Goal: Transaction & Acquisition: Book appointment/travel/reservation

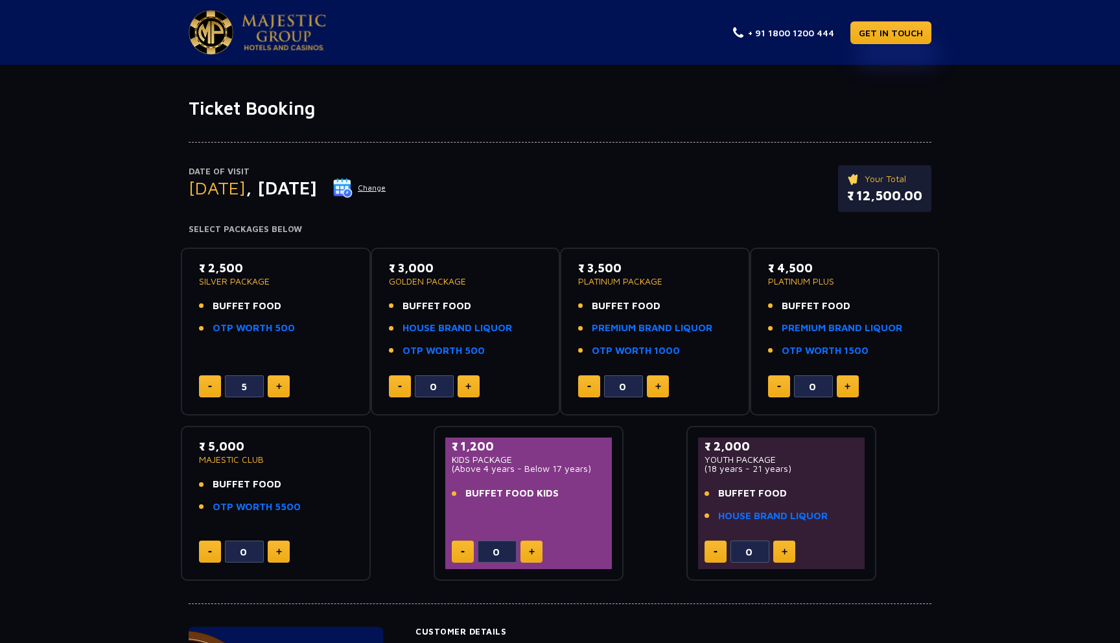
click at [219, 329] on link "OTP WORTH 500" at bounding box center [254, 328] width 82 height 15
click at [268, 327] on link "OTP WORTH 500" at bounding box center [254, 328] width 82 height 15
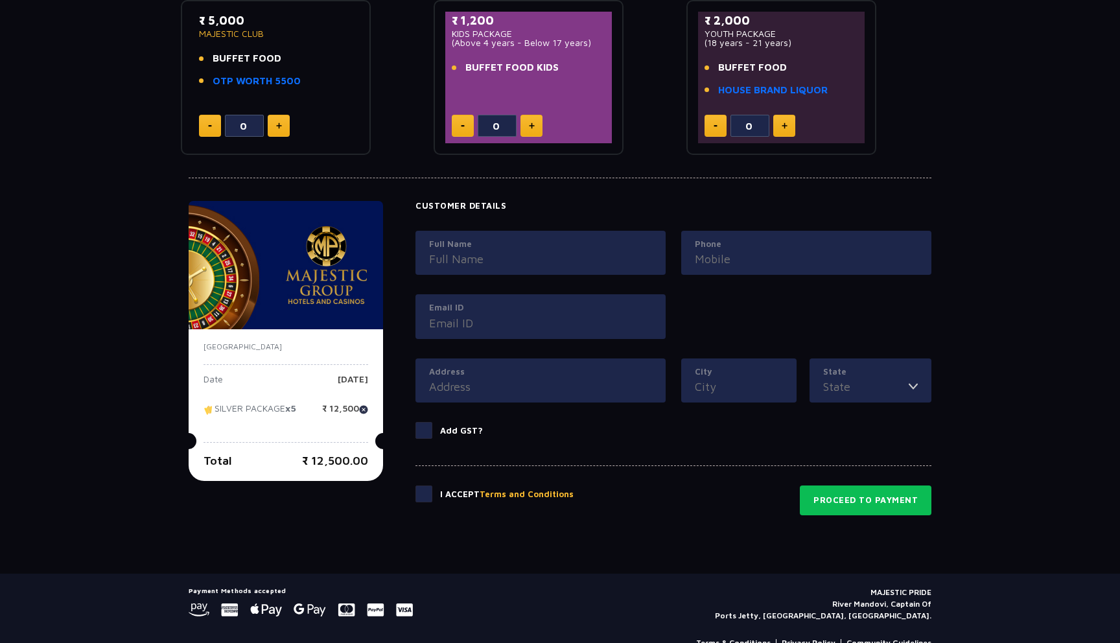
scroll to position [454, 0]
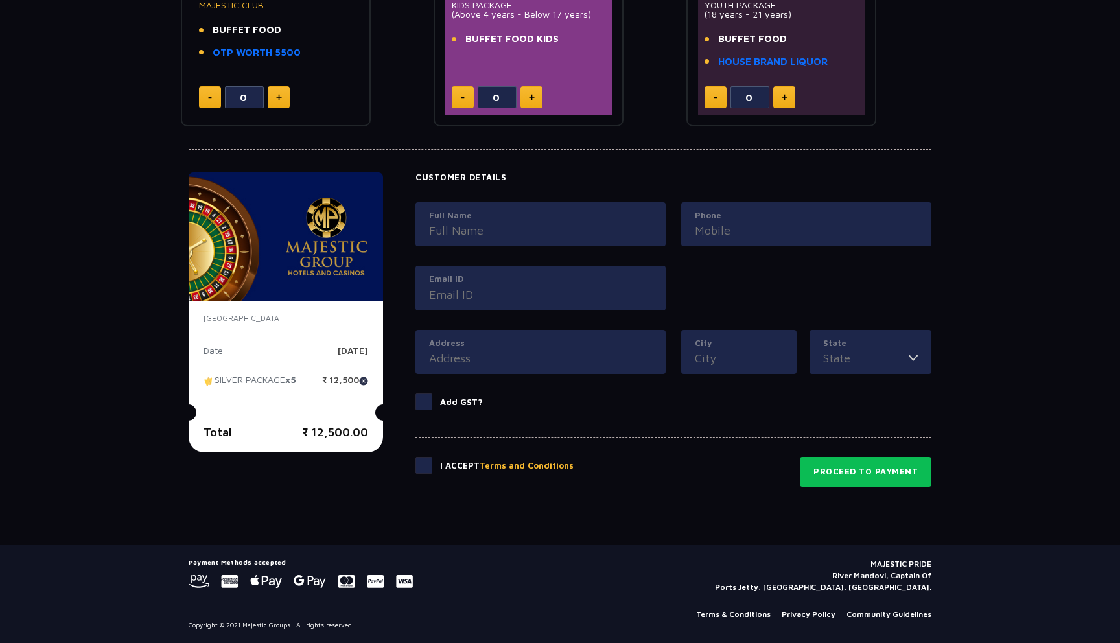
click at [537, 463] on button "Terms and Conditions" at bounding box center [527, 466] width 94 height 13
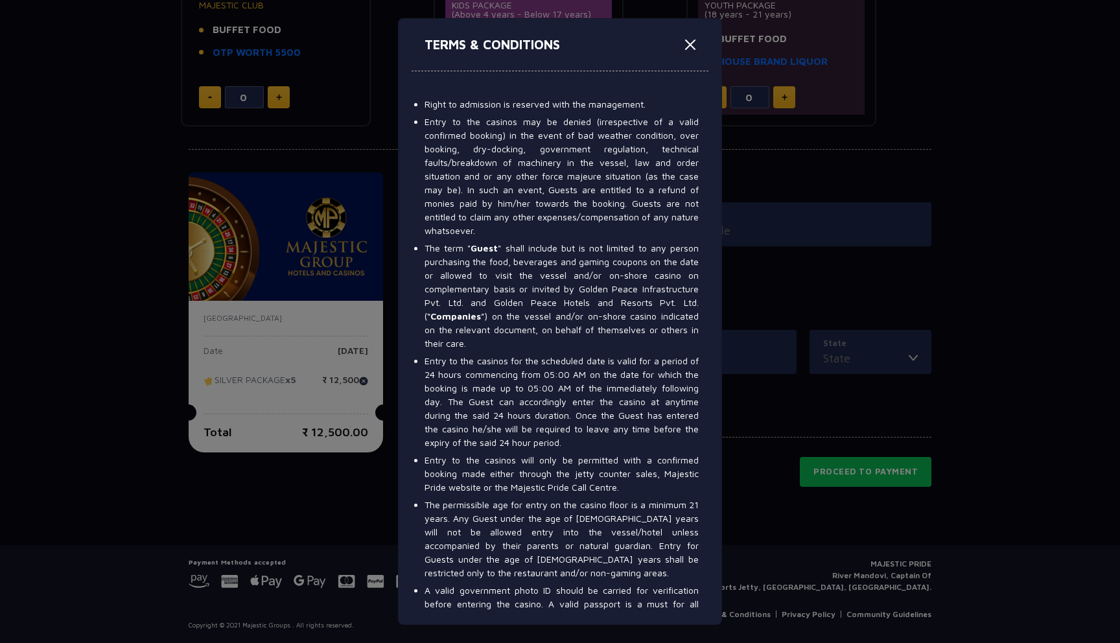
click at [595, 261] on li "The term " Guest " shall include but is not limited to any person purchasing th…" at bounding box center [562, 295] width 274 height 109
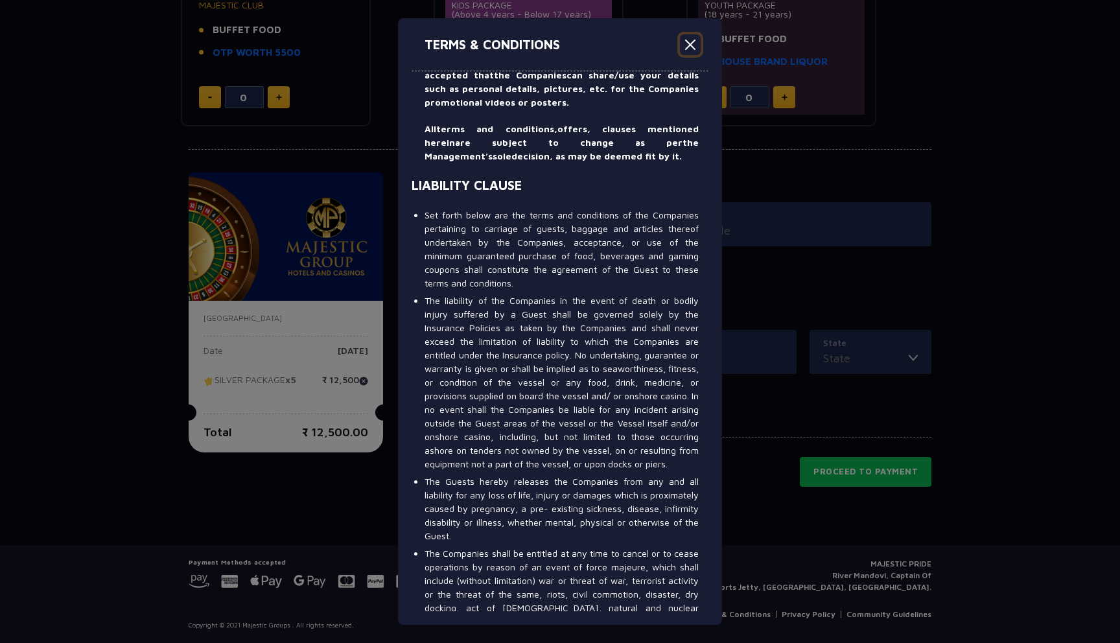
click at [694, 47] on button "Close" at bounding box center [690, 44] width 21 height 21
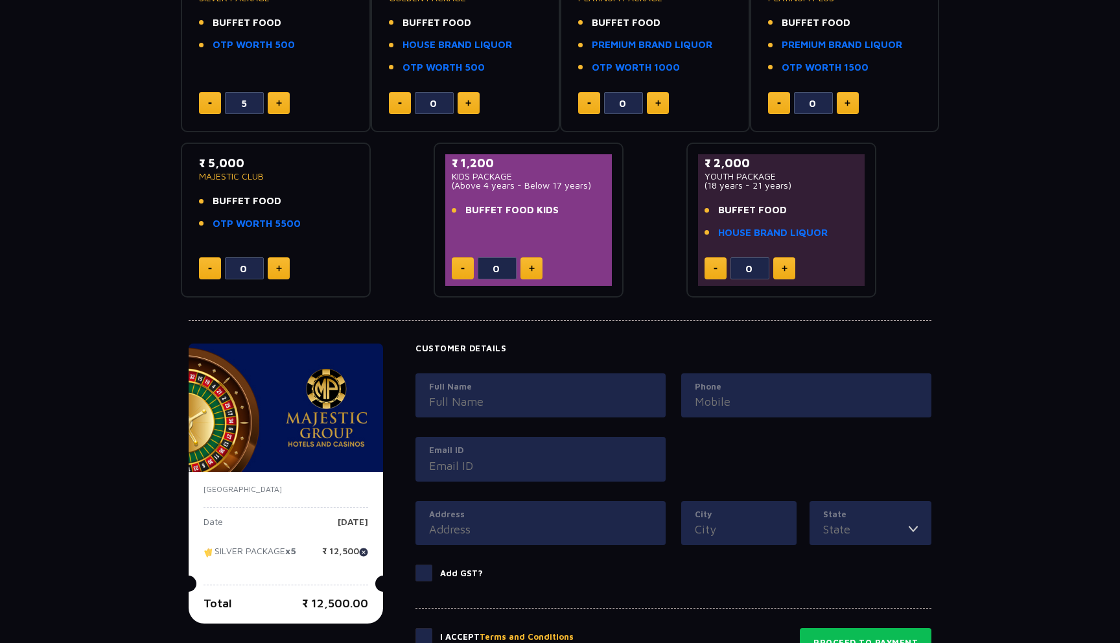
scroll to position [0, 0]
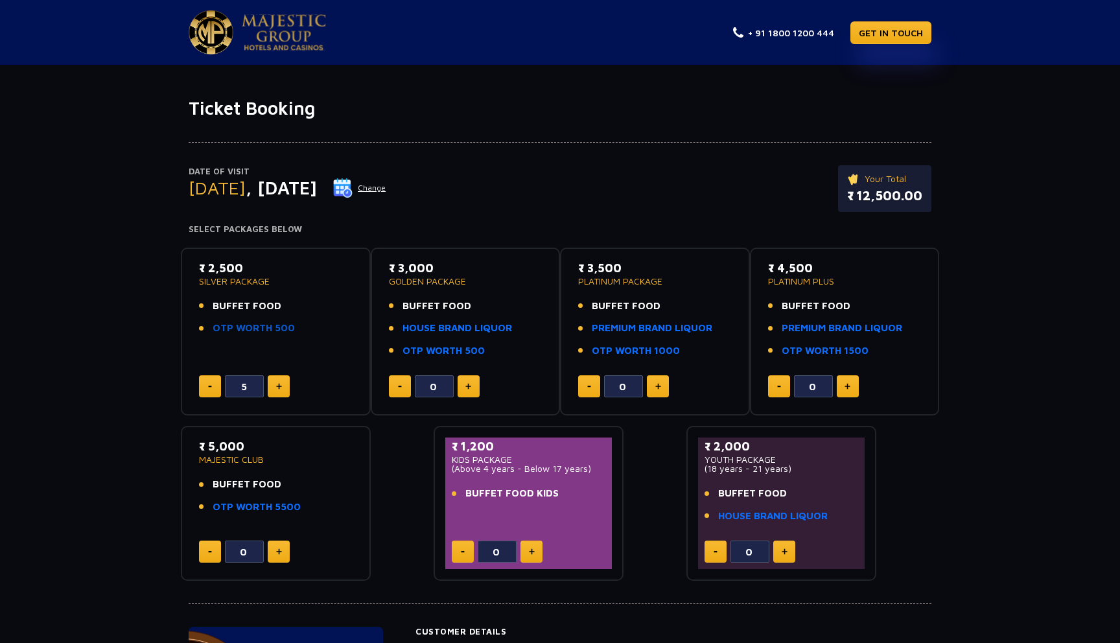
click at [260, 324] on link "OTP WORTH 500" at bounding box center [254, 328] width 82 height 15
drag, startPoint x: 922, startPoint y: 196, endPoint x: 841, endPoint y: 193, distance: 81.1
click at [841, 193] on div "Your Total ₹ 12,500.00" at bounding box center [884, 188] width 93 height 47
drag, startPoint x: 847, startPoint y: 195, endPoint x: 923, endPoint y: 200, distance: 76.0
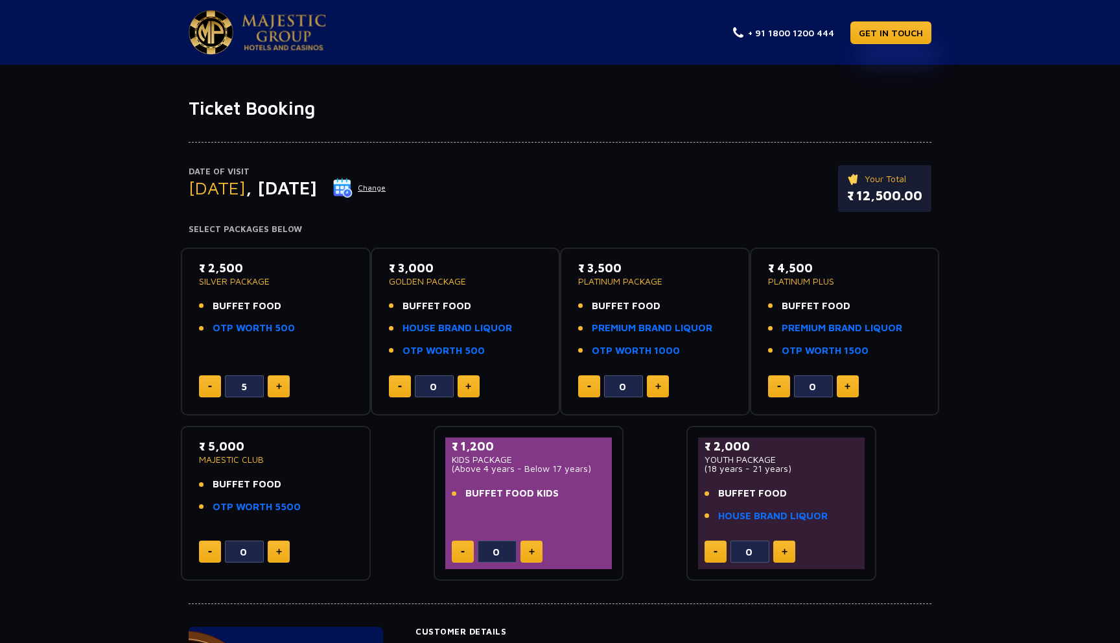
click at [923, 200] on div "Your Total ₹ 12,500.00" at bounding box center [884, 188] width 93 height 47
drag, startPoint x: 920, startPoint y: 197, endPoint x: 843, endPoint y: 175, distance: 80.8
click at [843, 175] on div "Your Total ₹ 12,500.00" at bounding box center [884, 188] width 93 height 47
click at [1003, 167] on div "Date of Visit Friday , 19 Sep 2025 Change Your Total ₹ 12,500.00 Select Package…" at bounding box center [560, 350] width 1120 height 462
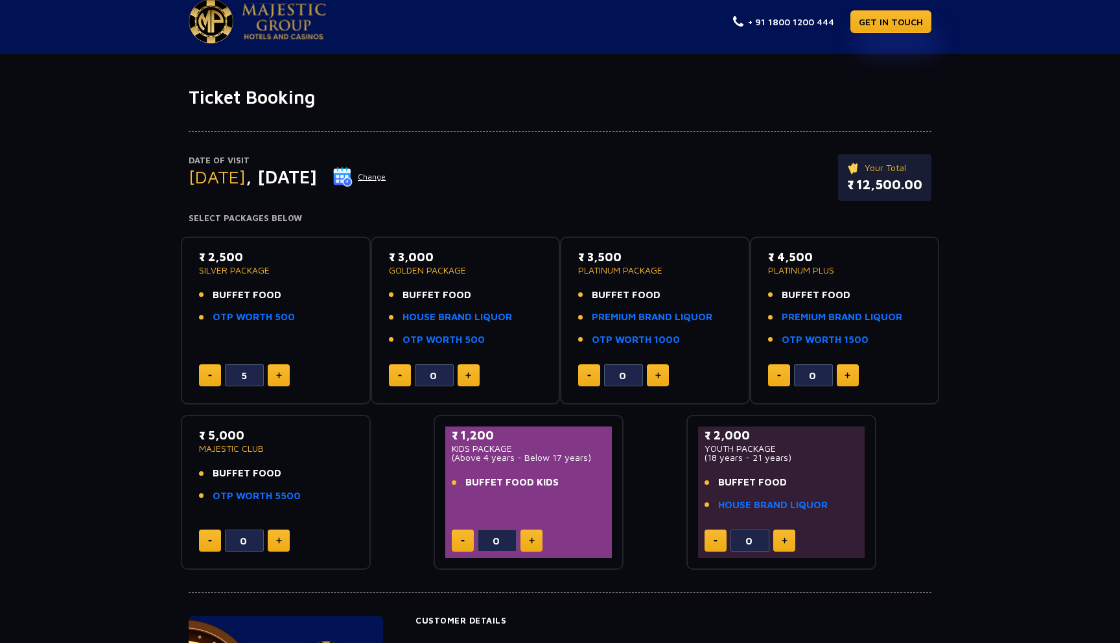
scroll to position [4, 0]
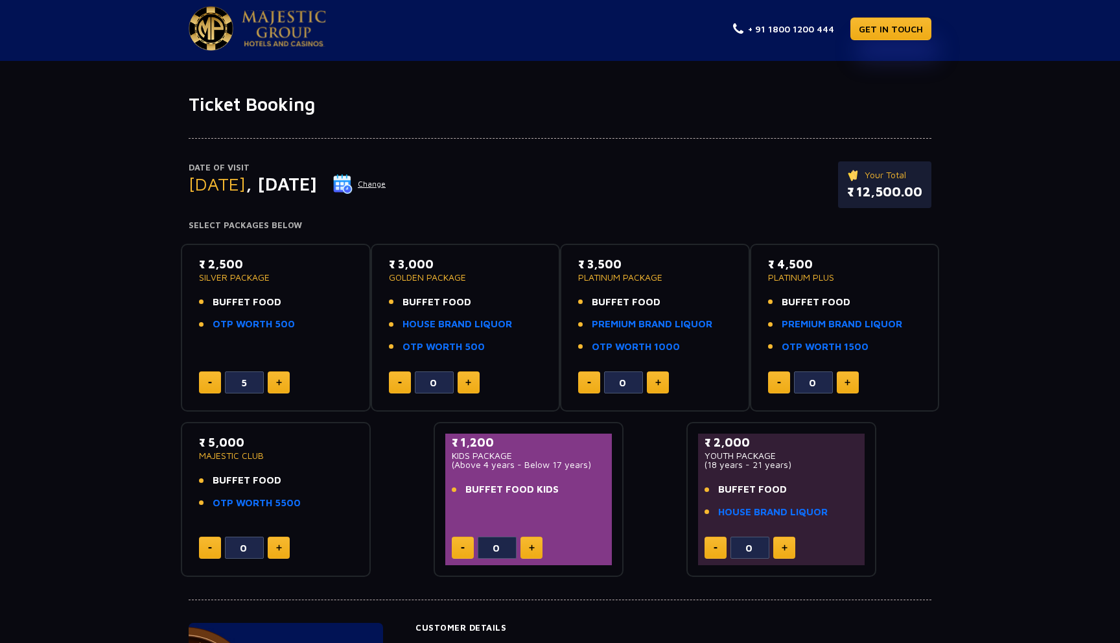
drag, startPoint x: 922, startPoint y: 192, endPoint x: 847, endPoint y: 169, distance: 78.5
click at [847, 169] on div "Your Total ₹ 12,500.00" at bounding box center [884, 184] width 93 height 47
drag, startPoint x: 922, startPoint y: 193, endPoint x: 847, endPoint y: 173, distance: 77.8
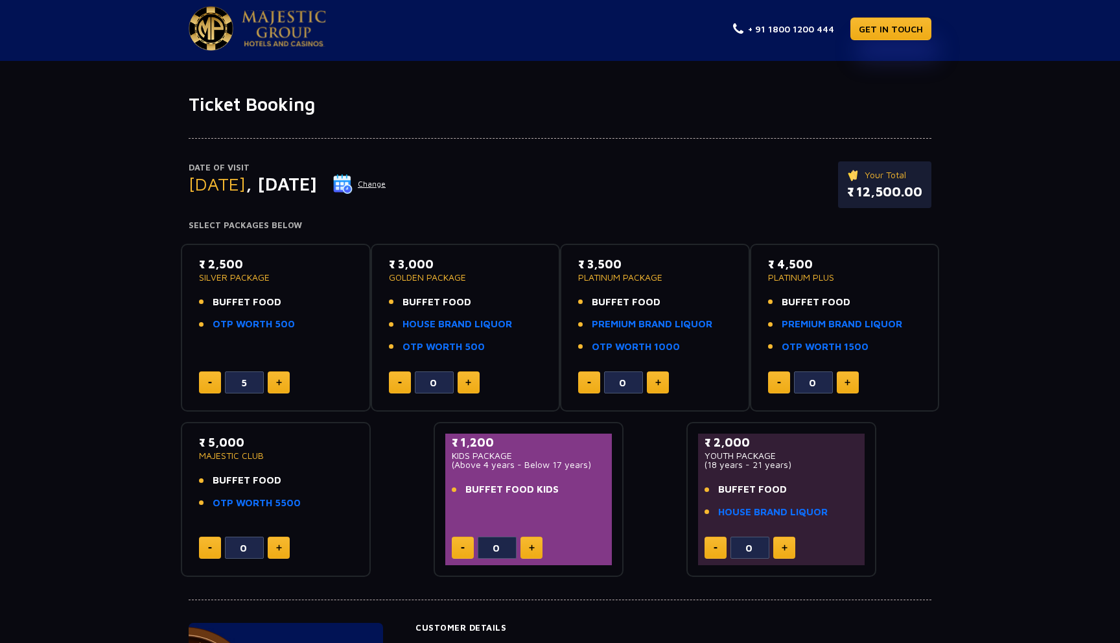
click at [847, 173] on div "Your Total ₹ 12,500.00" at bounding box center [884, 184] width 93 height 47
click at [797, 182] on div "Date of Visit Friday , 19 Sep 2025 Change Your Total ₹ 12,500.00" at bounding box center [560, 191] width 743 height 60
drag, startPoint x: 921, startPoint y: 193, endPoint x: 852, endPoint y: 172, distance: 71.6
click at [852, 172] on div "Your Total ₹ 12,500.00" at bounding box center [884, 184] width 93 height 47
click at [811, 181] on div "Date of Visit Friday , 19 Sep 2025 Change Your Total ₹ 12,500.00" at bounding box center [560, 191] width 743 height 60
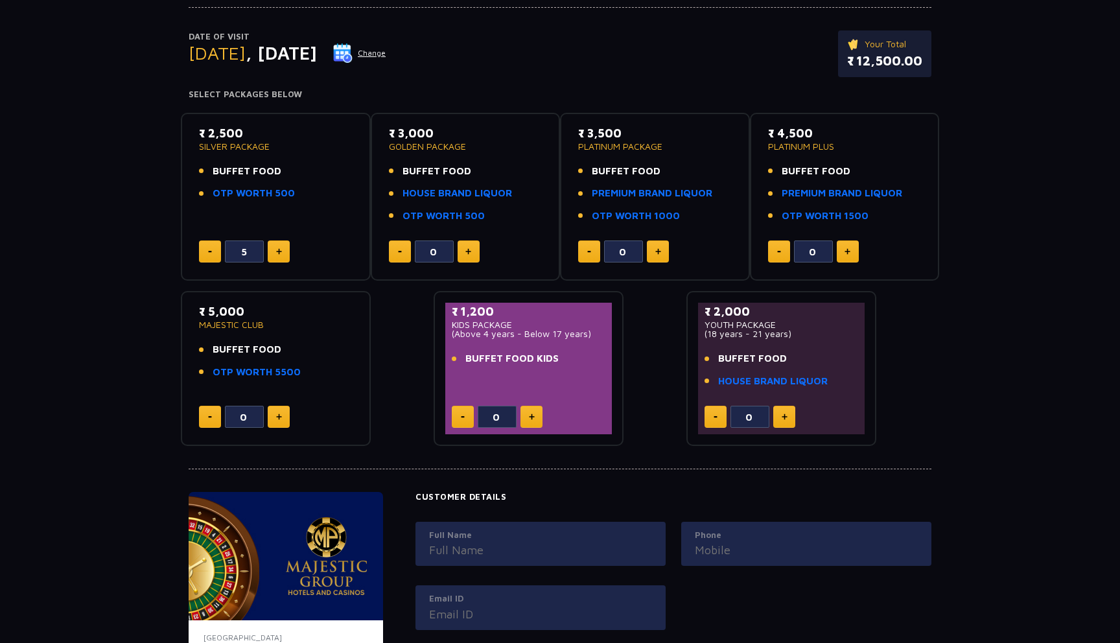
scroll to position [2, 0]
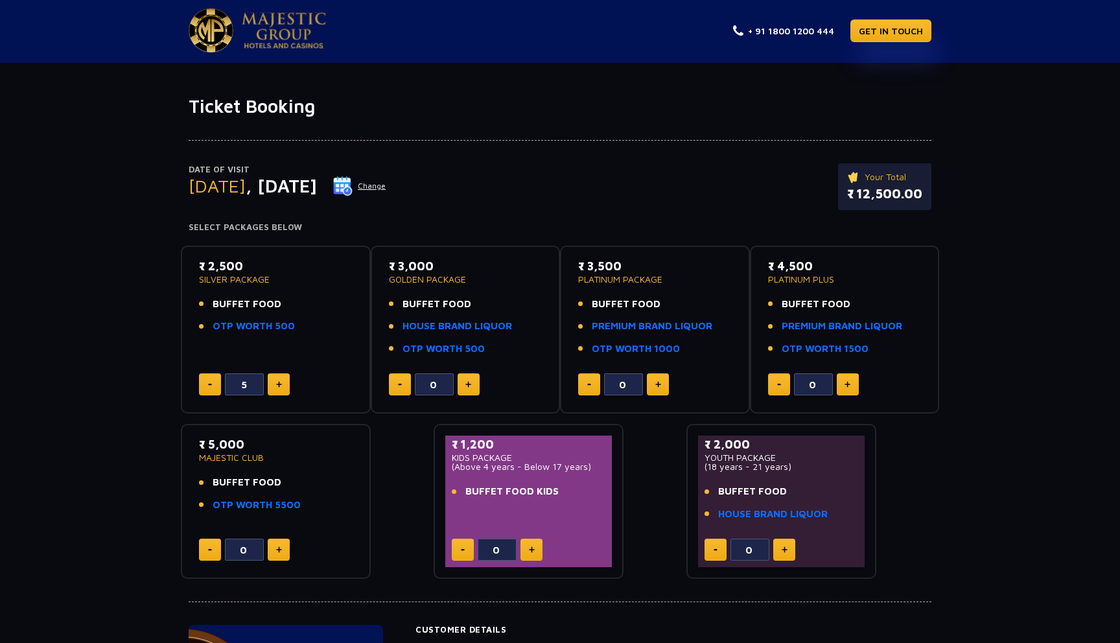
drag, startPoint x: 920, startPoint y: 194, endPoint x: 850, endPoint y: 187, distance: 70.3
click at [850, 187] on p "₹ 12,500.00" at bounding box center [884, 193] width 75 height 19
drag, startPoint x: 921, startPoint y: 193, endPoint x: 845, endPoint y: 172, distance: 79.3
click at [845, 172] on div "Your Total ₹ 12,500.00" at bounding box center [884, 186] width 93 height 47
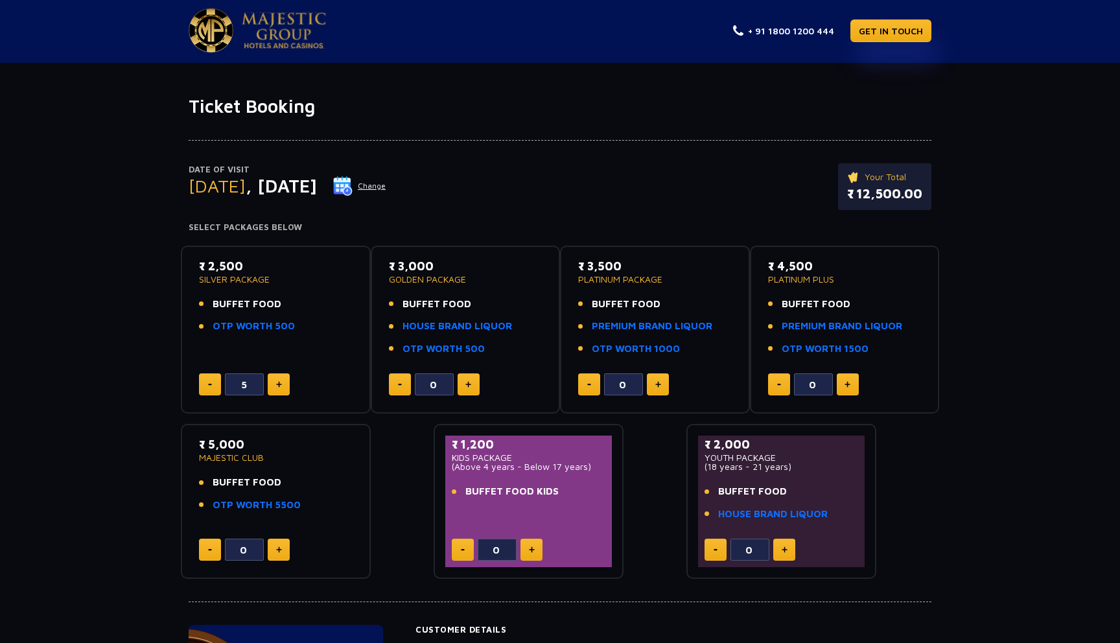
click at [845, 172] on div "Your Total ₹ 12,500.00" at bounding box center [884, 186] width 93 height 47
drag, startPoint x: 921, startPoint y: 194, endPoint x: 839, endPoint y: 177, distance: 83.4
click at [839, 177] on div "Your Total ₹ 12,500.00" at bounding box center [884, 186] width 93 height 47
click at [885, 176] on p "Your Total" at bounding box center [884, 177] width 75 height 14
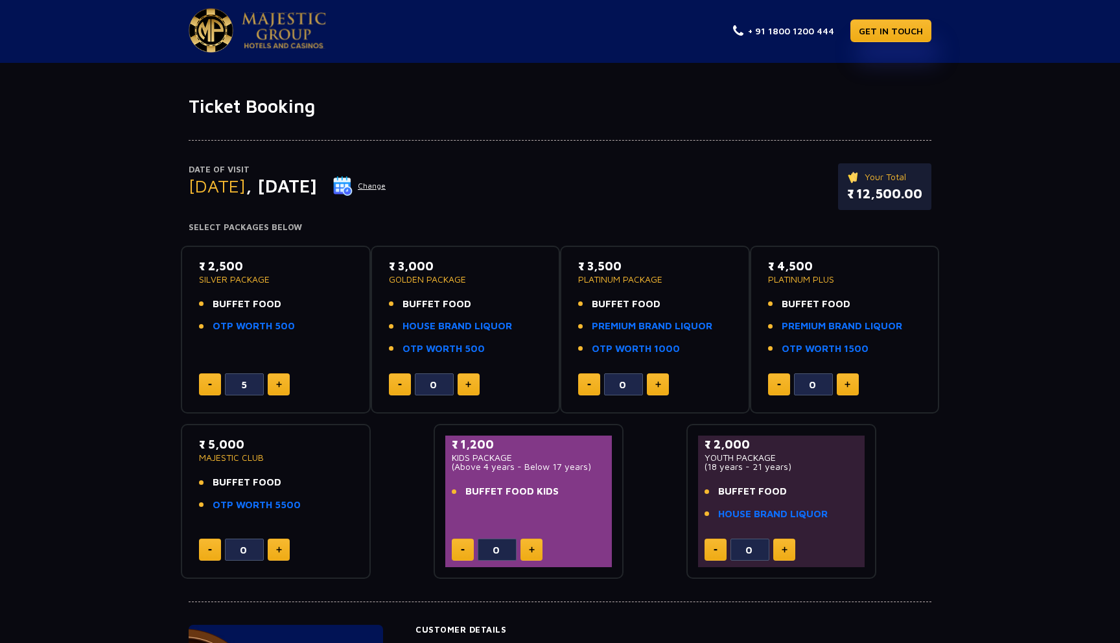
click at [885, 176] on p "Your Total" at bounding box center [884, 177] width 75 height 14
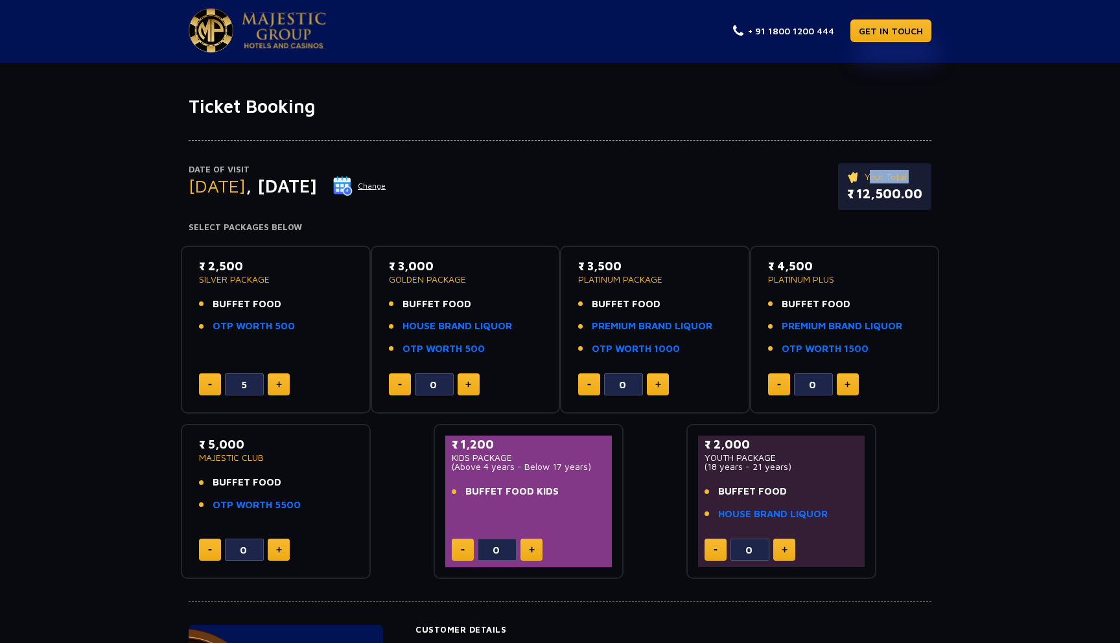
click at [885, 176] on p "Your Total" at bounding box center [884, 177] width 75 height 14
click at [915, 190] on p "₹ 12,500.00" at bounding box center [884, 193] width 75 height 19
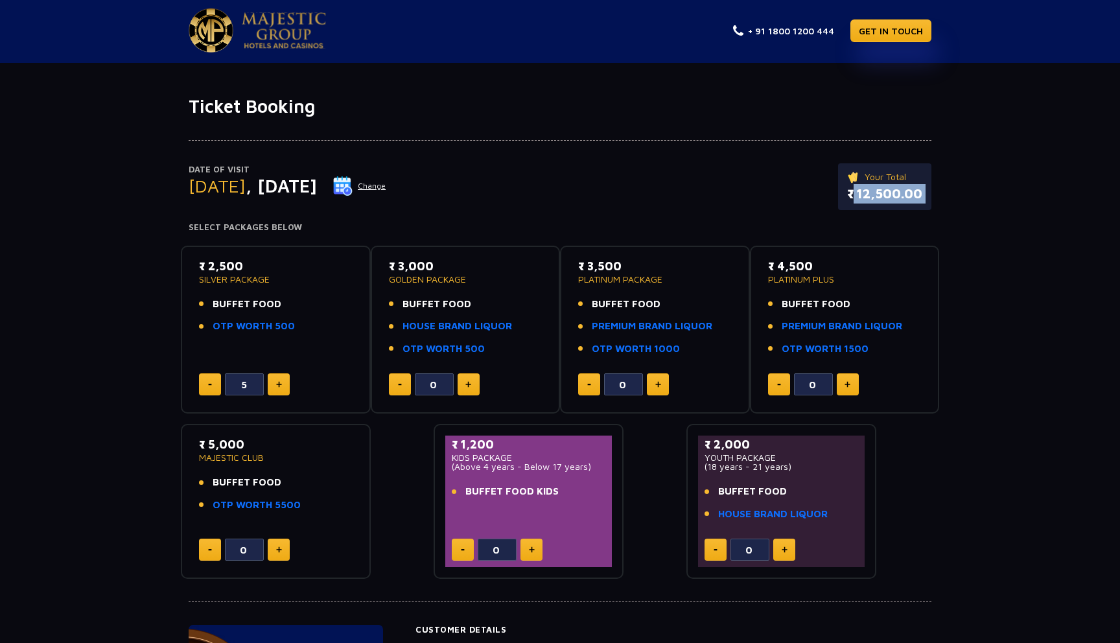
click at [883, 182] on p "Your Total" at bounding box center [884, 177] width 75 height 14
click at [856, 179] on img at bounding box center [854, 177] width 14 height 14
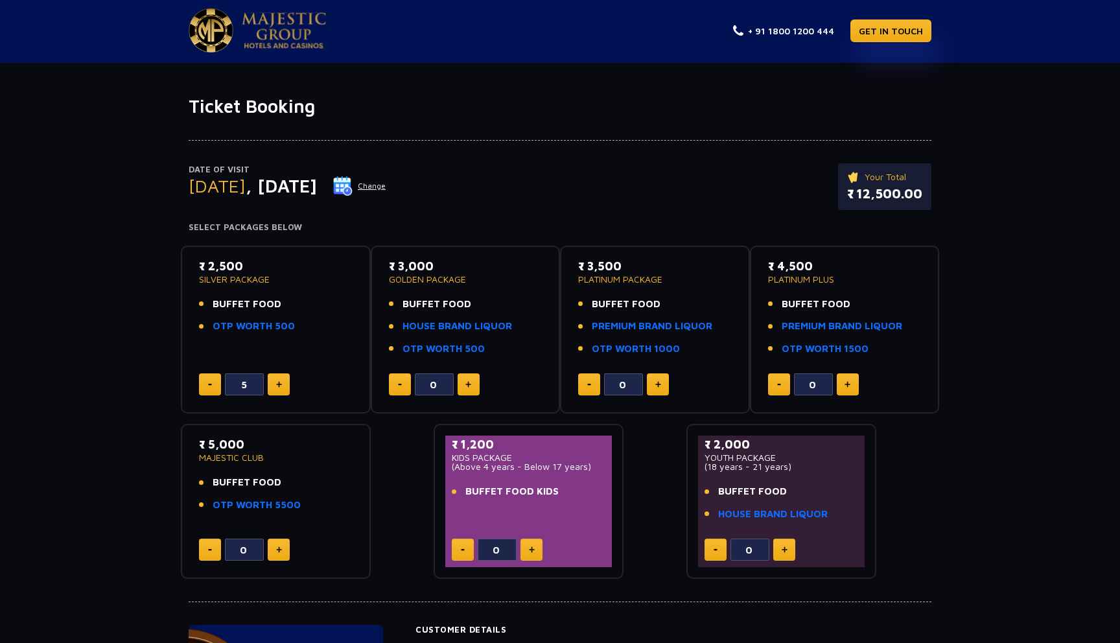
click at [856, 179] on img at bounding box center [854, 177] width 14 height 14
click at [876, 179] on p "Your Total" at bounding box center [884, 177] width 75 height 14
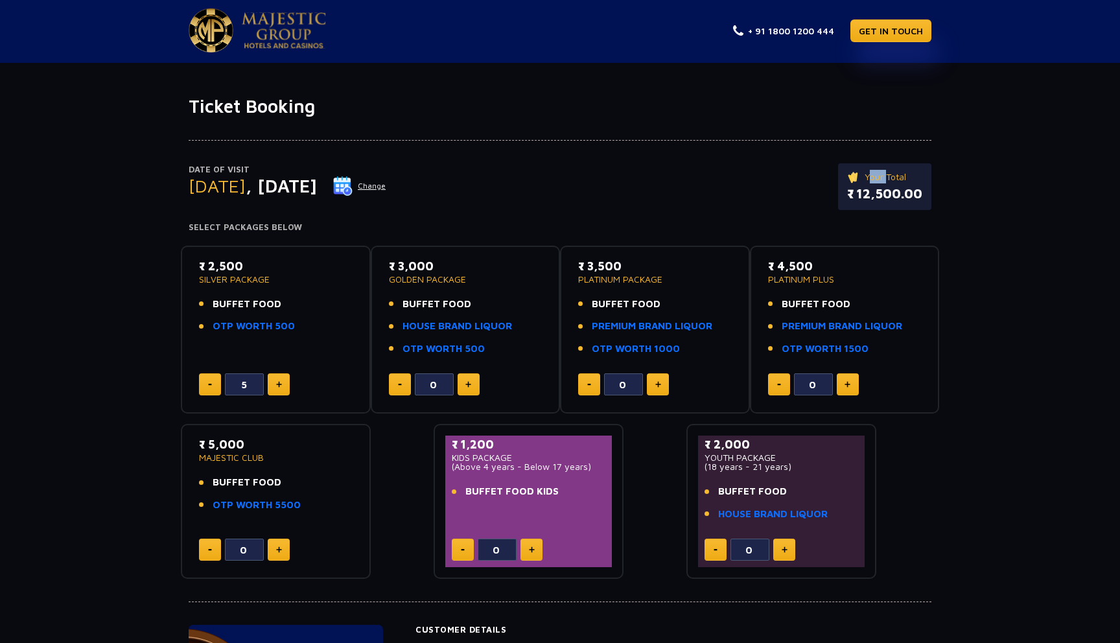
click at [897, 179] on p "Your Total" at bounding box center [884, 177] width 75 height 14
click at [880, 172] on p "Your Total" at bounding box center [884, 177] width 75 height 14
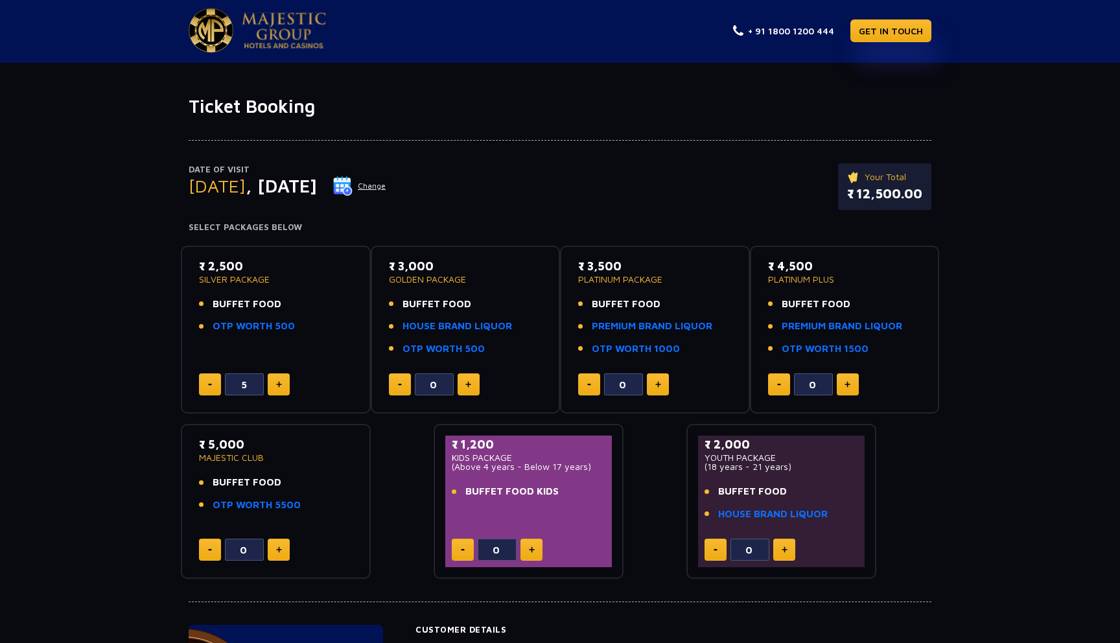
click at [880, 172] on p "Your Total" at bounding box center [884, 177] width 75 height 14
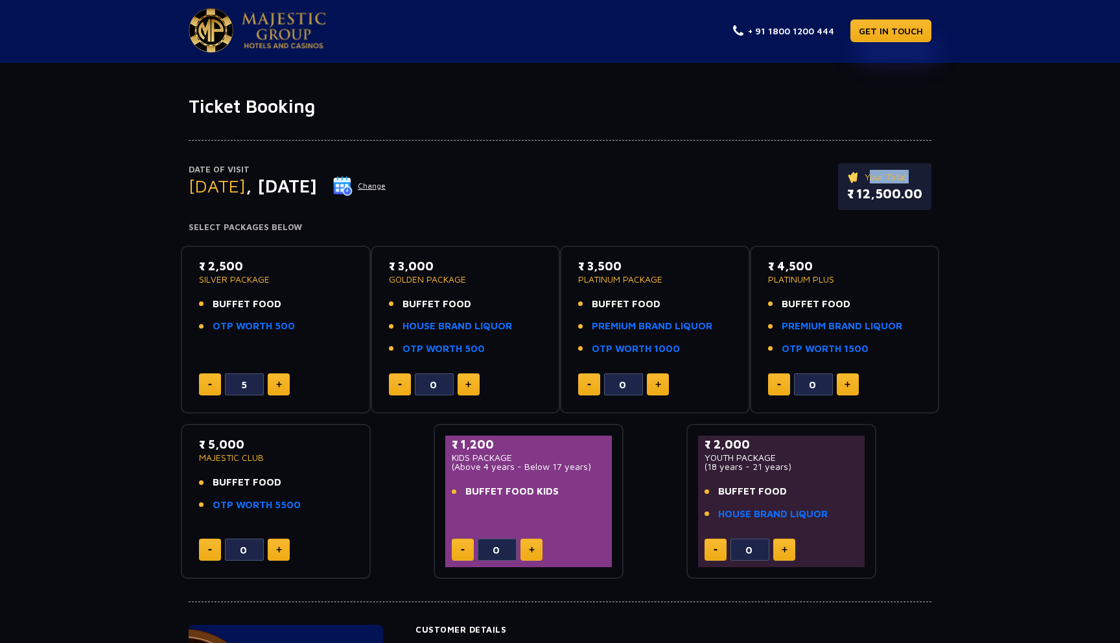
click at [880, 172] on p "Your Total" at bounding box center [884, 177] width 75 height 14
click at [880, 179] on p "Your Total" at bounding box center [884, 177] width 75 height 14
drag, startPoint x: 922, startPoint y: 193, endPoint x: 821, endPoint y: 172, distance: 103.2
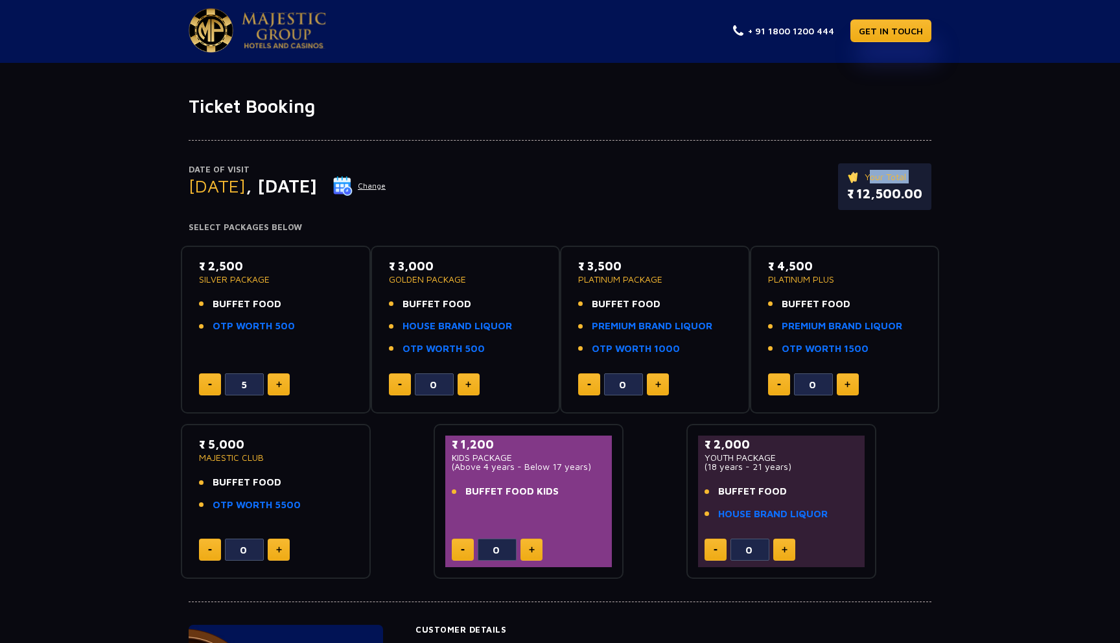
click at [821, 172] on div "Date of Visit Friday , 19 Sep 2025 Change Your Total ₹ 12,500.00" at bounding box center [560, 193] width 743 height 60
click at [900, 189] on p "₹ 12,500.00" at bounding box center [884, 193] width 75 height 19
drag, startPoint x: 921, startPoint y: 196, endPoint x: 827, endPoint y: 173, distance: 96.7
click at [827, 173] on div "Date of Visit Friday , 19 Sep 2025 Change Your Total ₹ 12,500.00" at bounding box center [560, 193] width 743 height 60
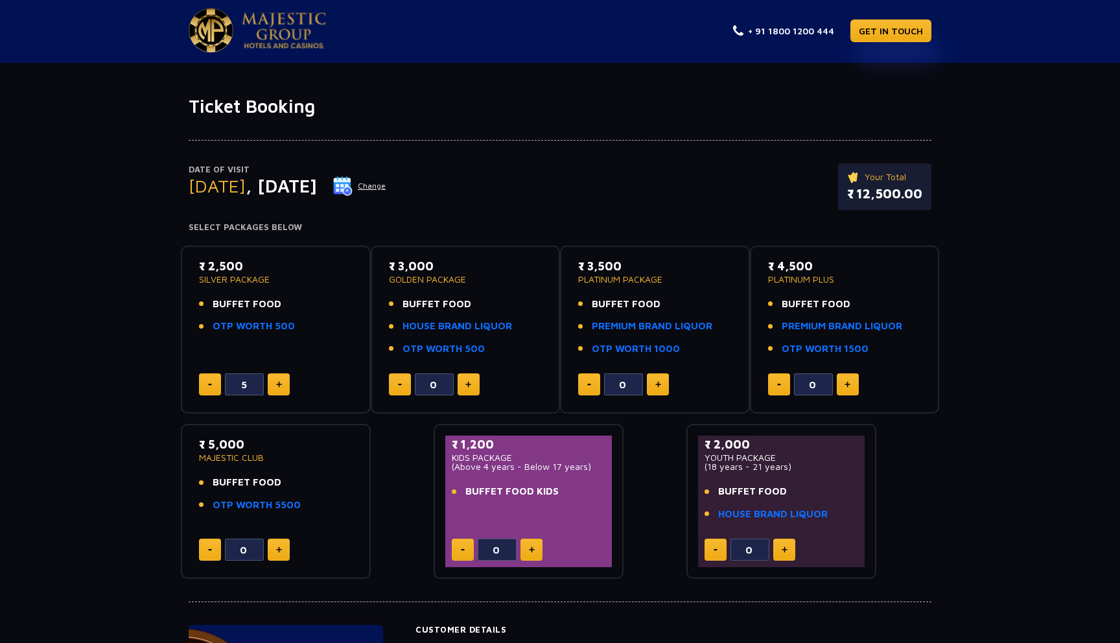
click at [827, 173] on div "Date of Visit Friday , 19 Sep 2025 Change Your Total ₹ 12,500.00" at bounding box center [560, 193] width 743 height 60
drag, startPoint x: 924, startPoint y: 194, endPoint x: 838, endPoint y: 180, distance: 86.7
click at [838, 180] on div "Your Total ₹ 12,500.00" at bounding box center [884, 186] width 93 height 47
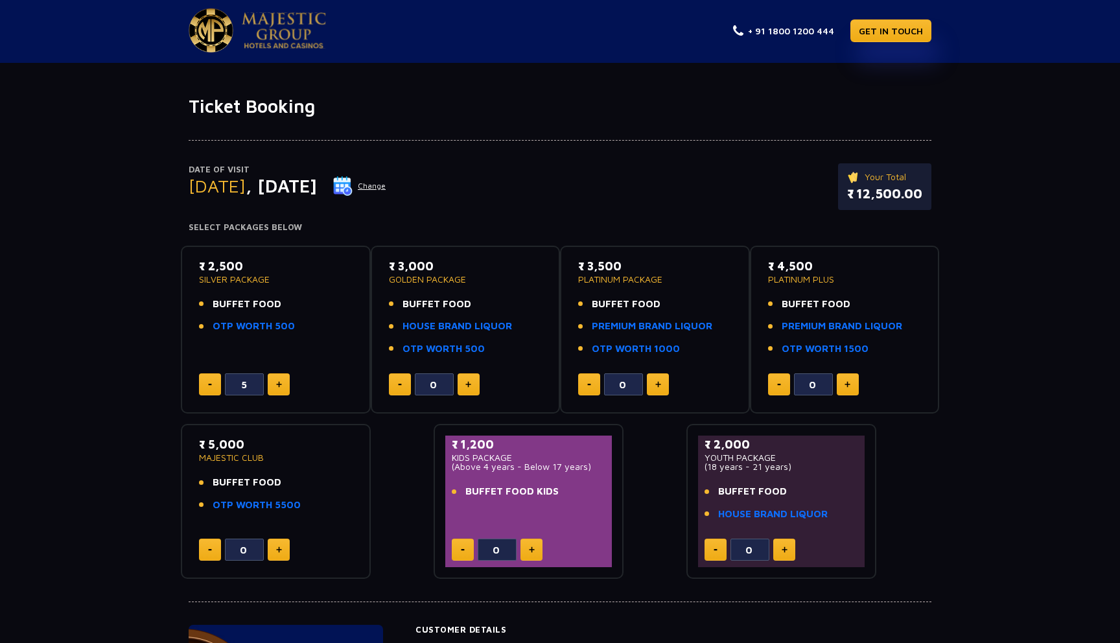
click at [838, 180] on div "Your Total ₹ 12,500.00" at bounding box center [884, 186] width 93 height 47
